Goal: Task Accomplishment & Management: Complete application form

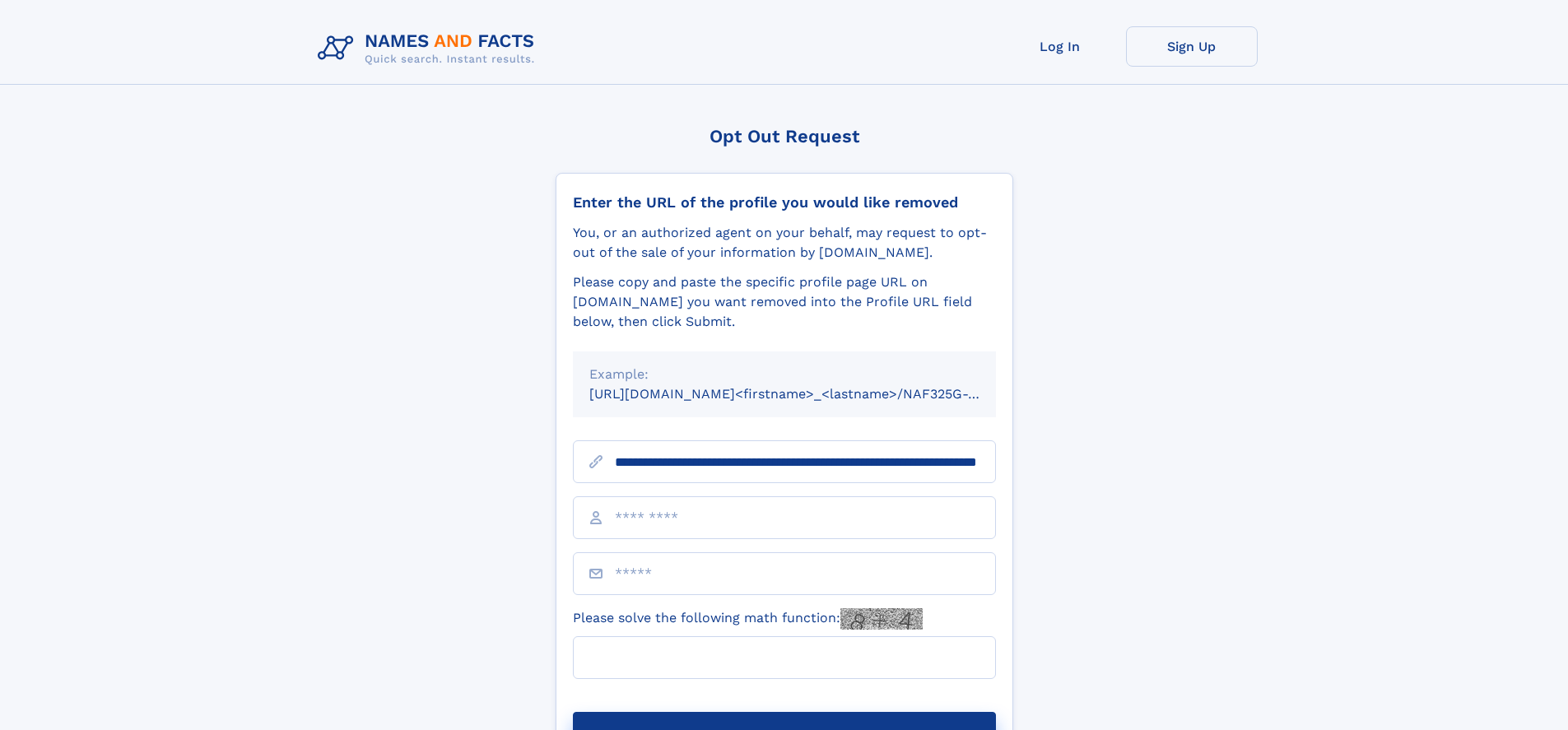
scroll to position [0, 179]
type input "**********"
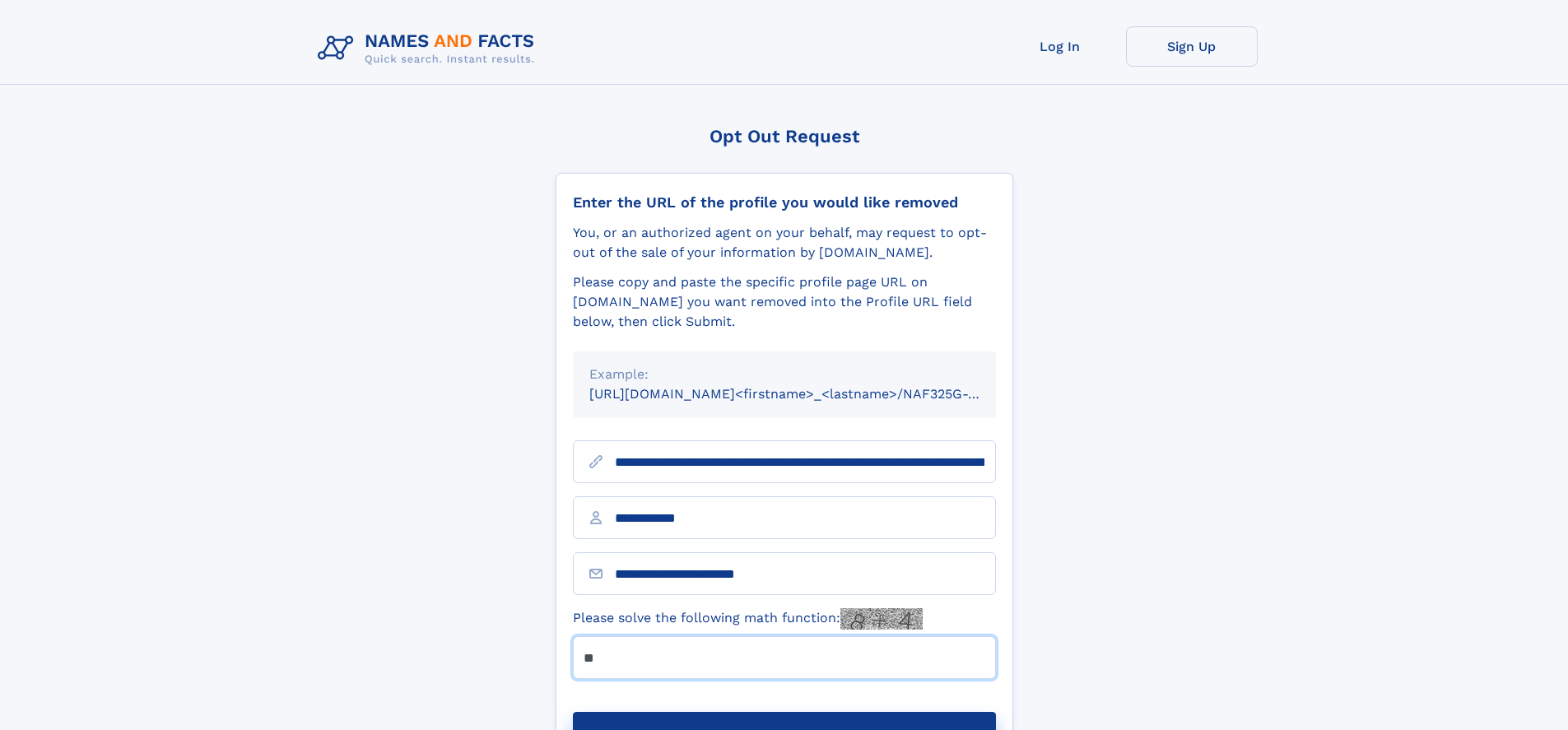
type input "**"
click at [783, 712] on button "Submit Opt Out Request" at bounding box center [785, 738] width 423 height 53
